Goal: Task Accomplishment & Management: Use online tool/utility

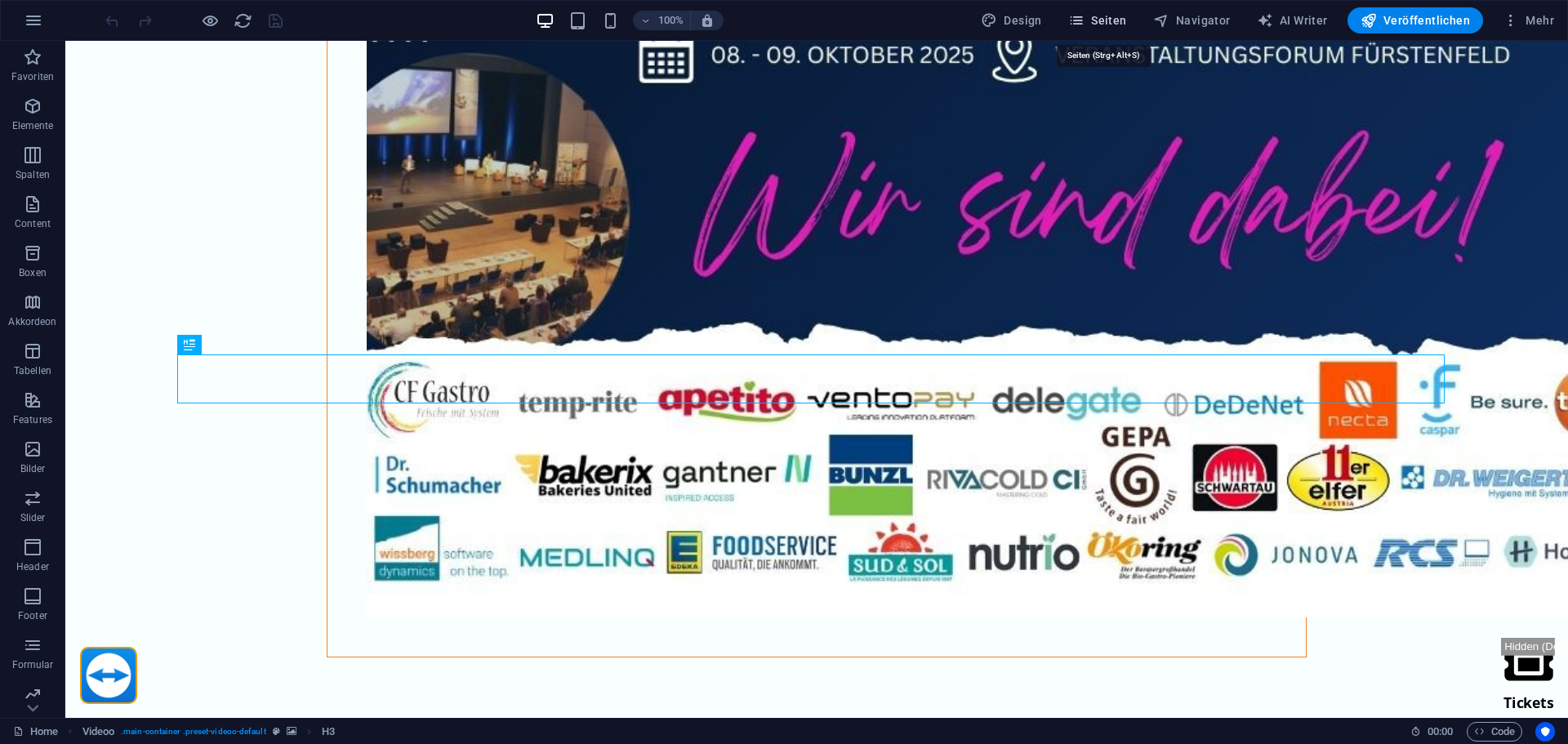
click at [1112, 22] on span "Seiten" at bounding box center [1098, 20] width 59 height 17
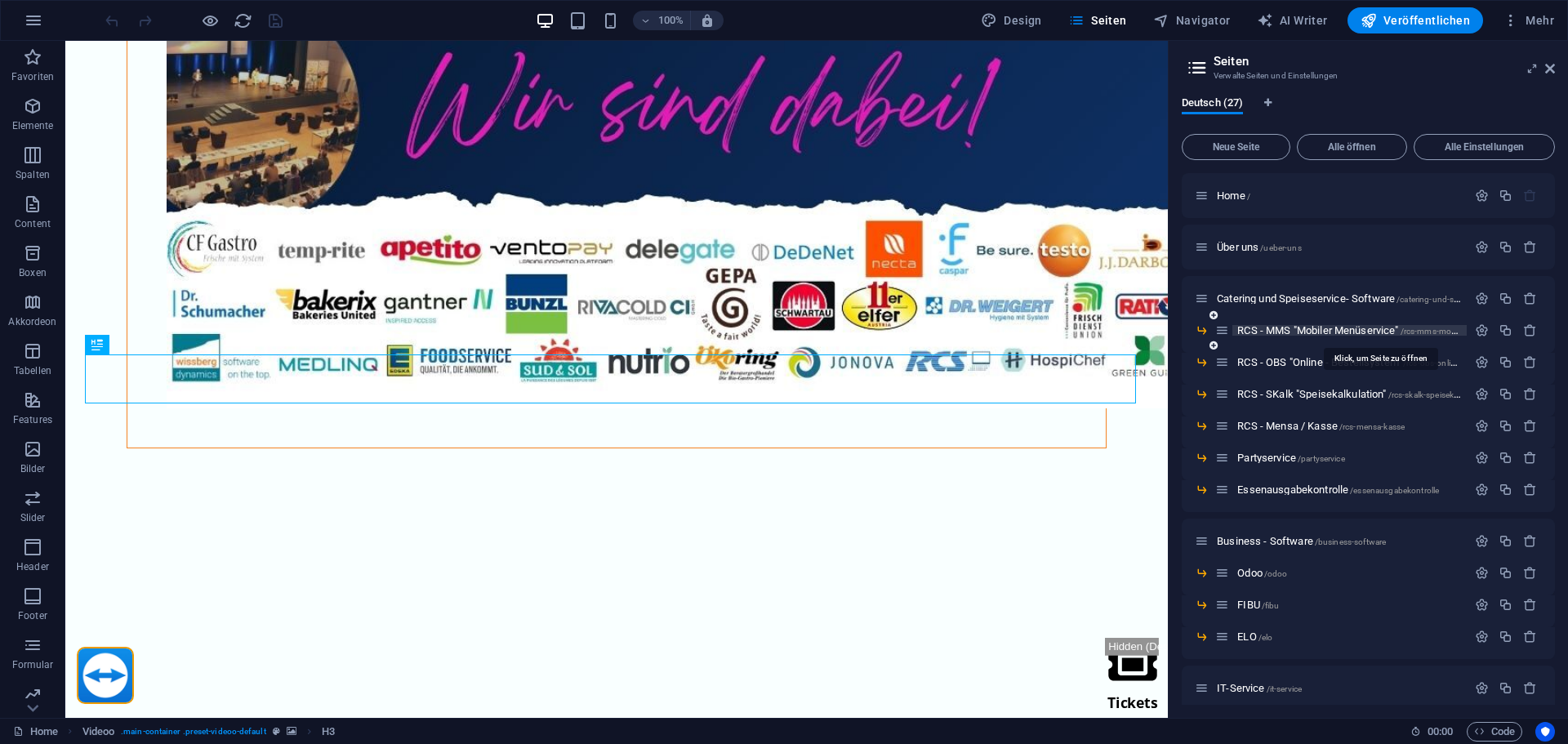
click at [1283, 331] on span "RCS - MMS "Mobiler Menüservice" /rcs-mms-mobiler-menueservice" at bounding box center [1378, 330] width 282 height 12
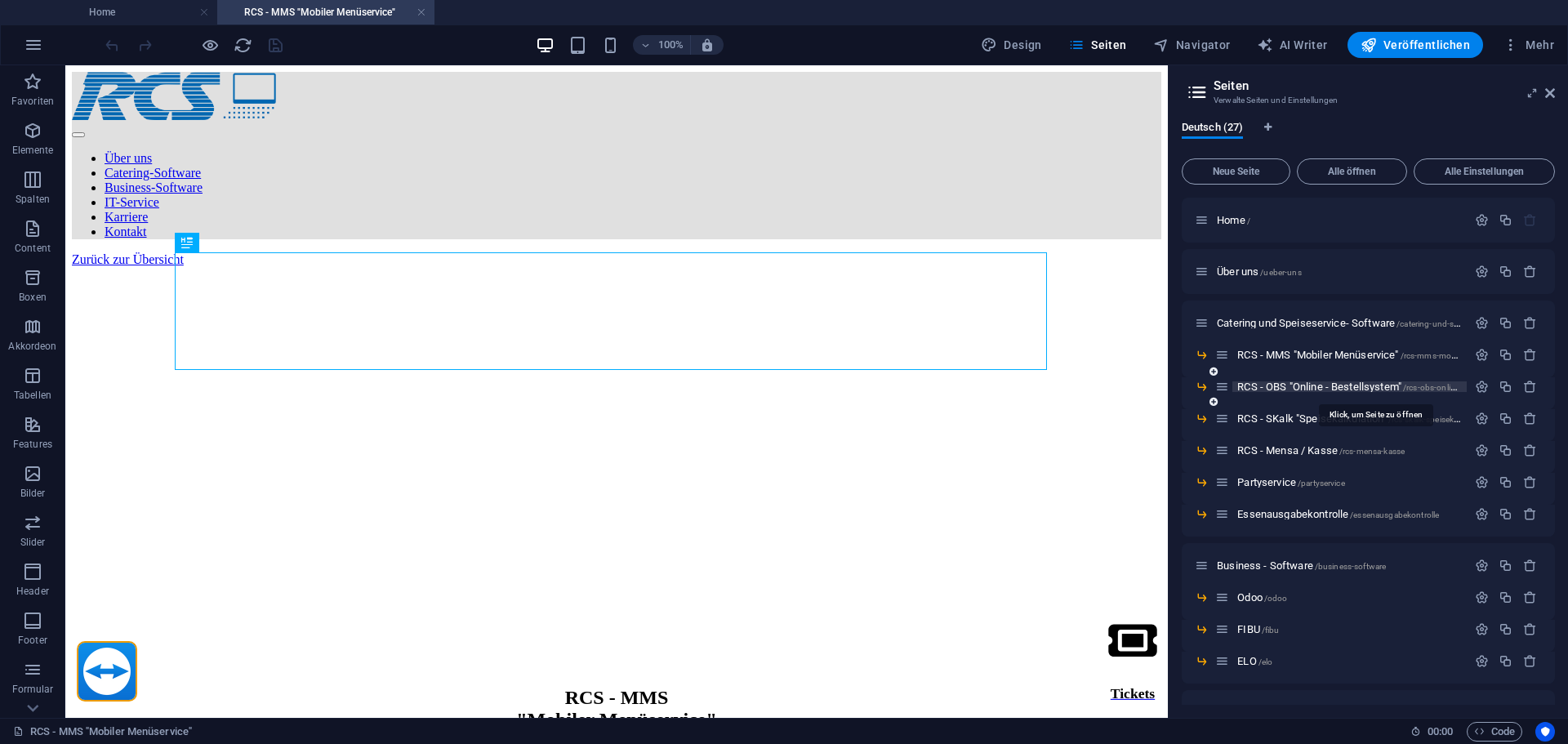
click at [1302, 385] on span "RCS - OBS "Online - Bestellsystem" /rcs-obs-online-bestellsystem" at bounding box center [1375, 387] width 276 height 12
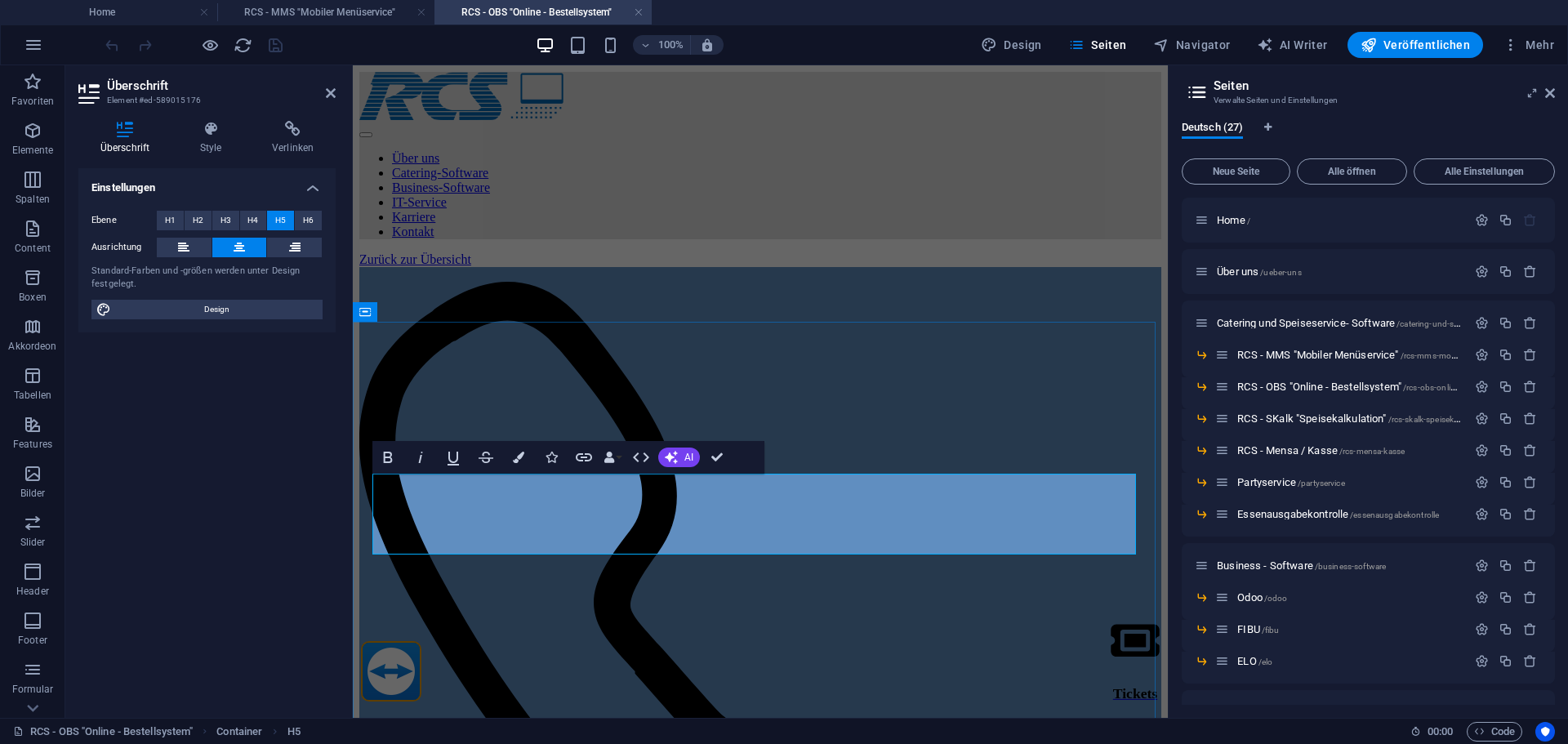
drag, startPoint x: 965, startPoint y: 507, endPoint x: 449, endPoint y: 493, distance: 516.2
click at [1374, 47] on icon "button" at bounding box center [1368, 44] width 17 height 17
